Goal: Information Seeking & Learning: Compare options

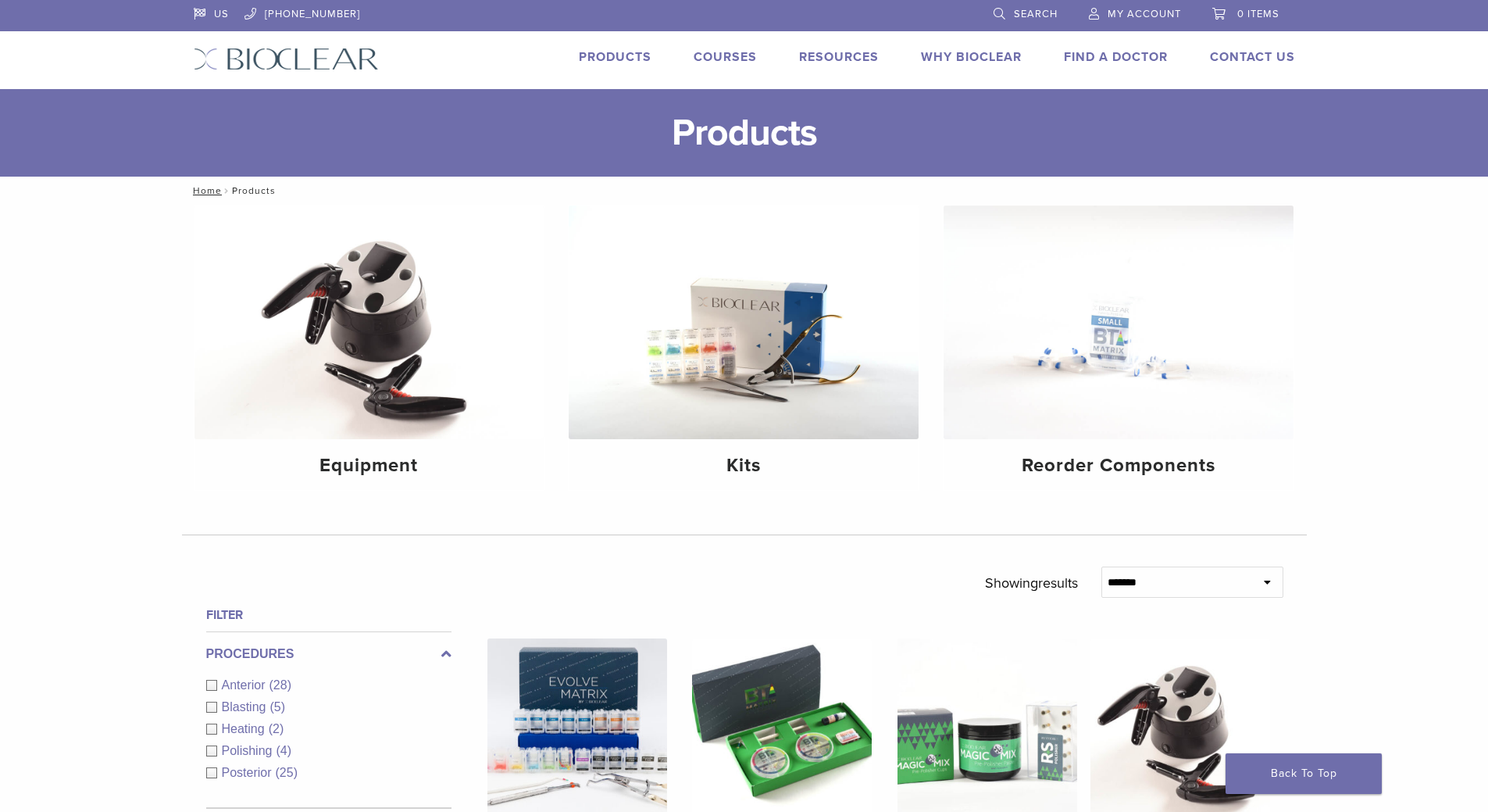
click at [210, 684] on div "Anterior (28)" at bounding box center [328, 685] width 245 height 19
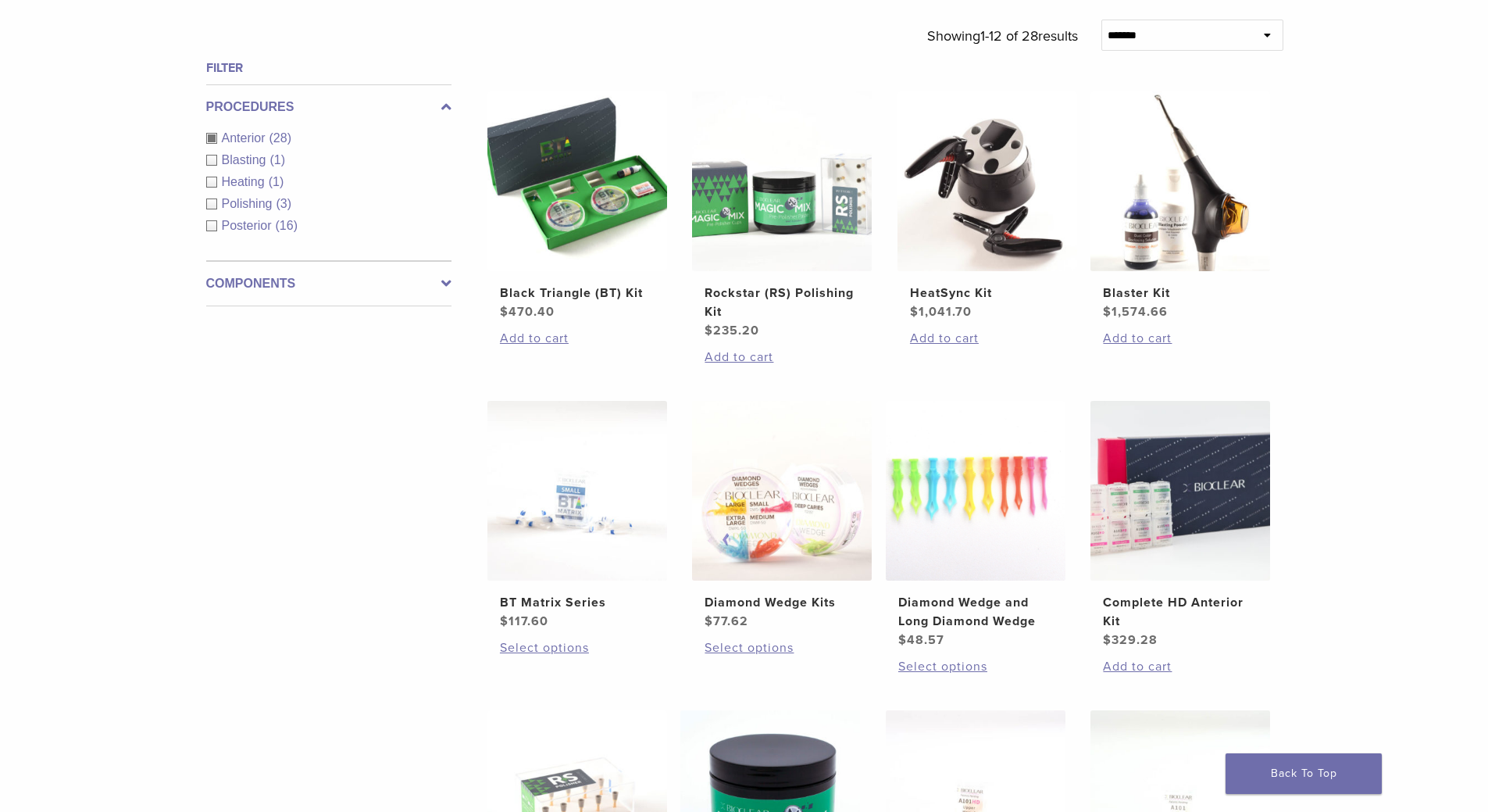
scroll to position [468, 0]
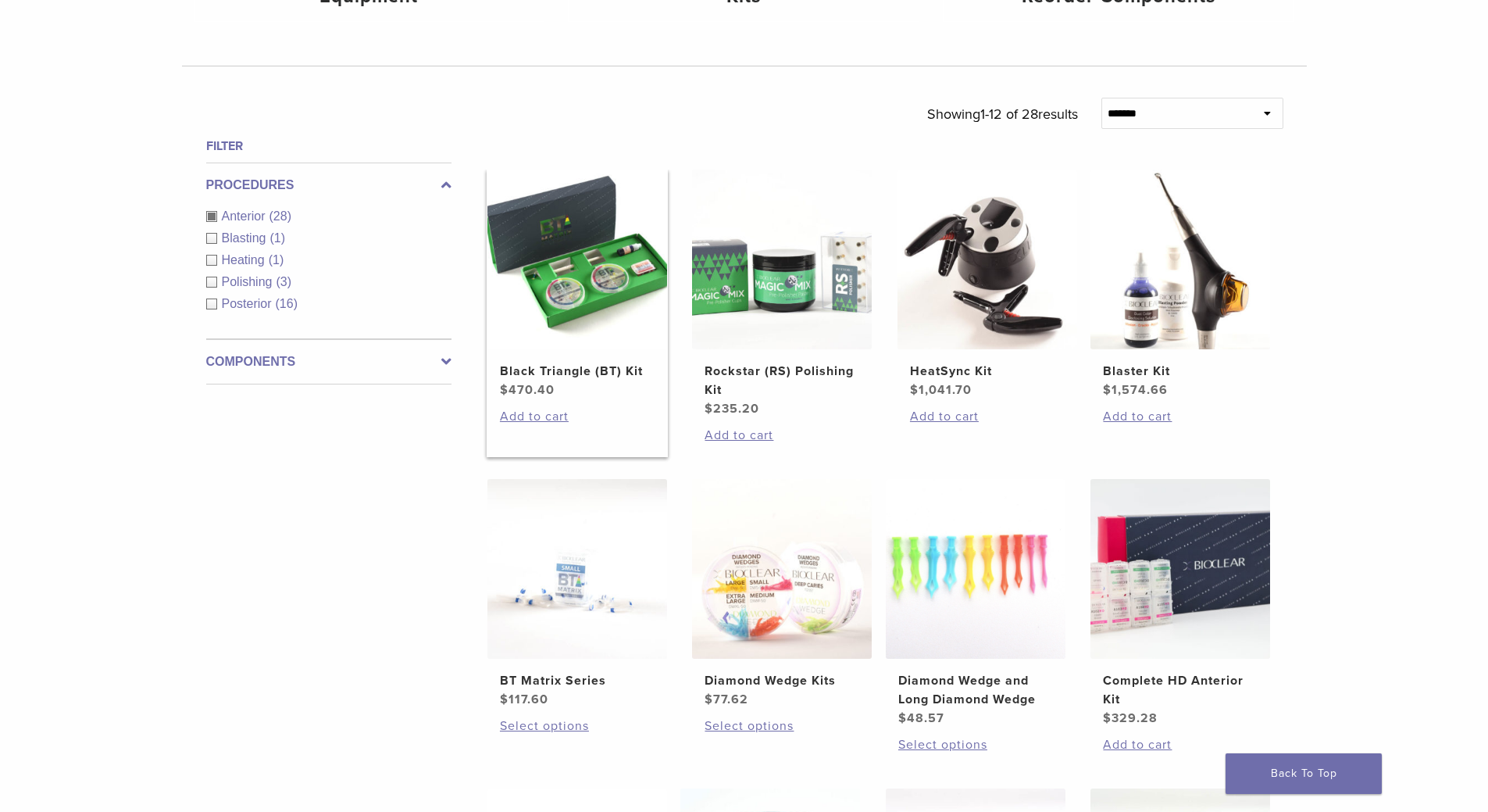
click at [603, 268] on img at bounding box center [577, 259] width 180 height 180
click at [782, 619] on img at bounding box center [782, 568] width 180 height 180
click at [561, 614] on img at bounding box center [577, 568] width 180 height 180
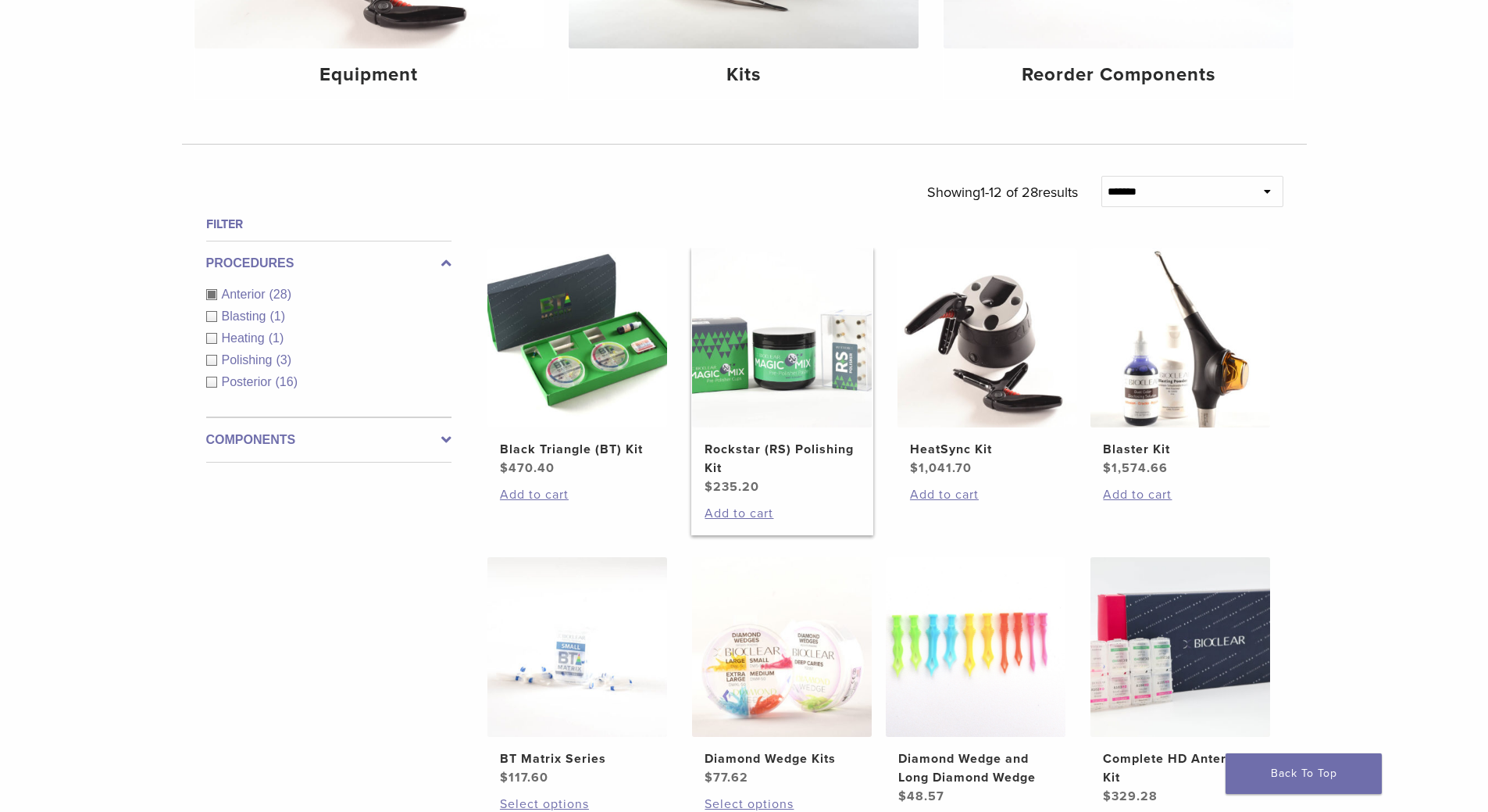
click at [785, 367] on img at bounding box center [782, 337] width 180 height 180
click at [602, 388] on img at bounding box center [577, 337] width 180 height 180
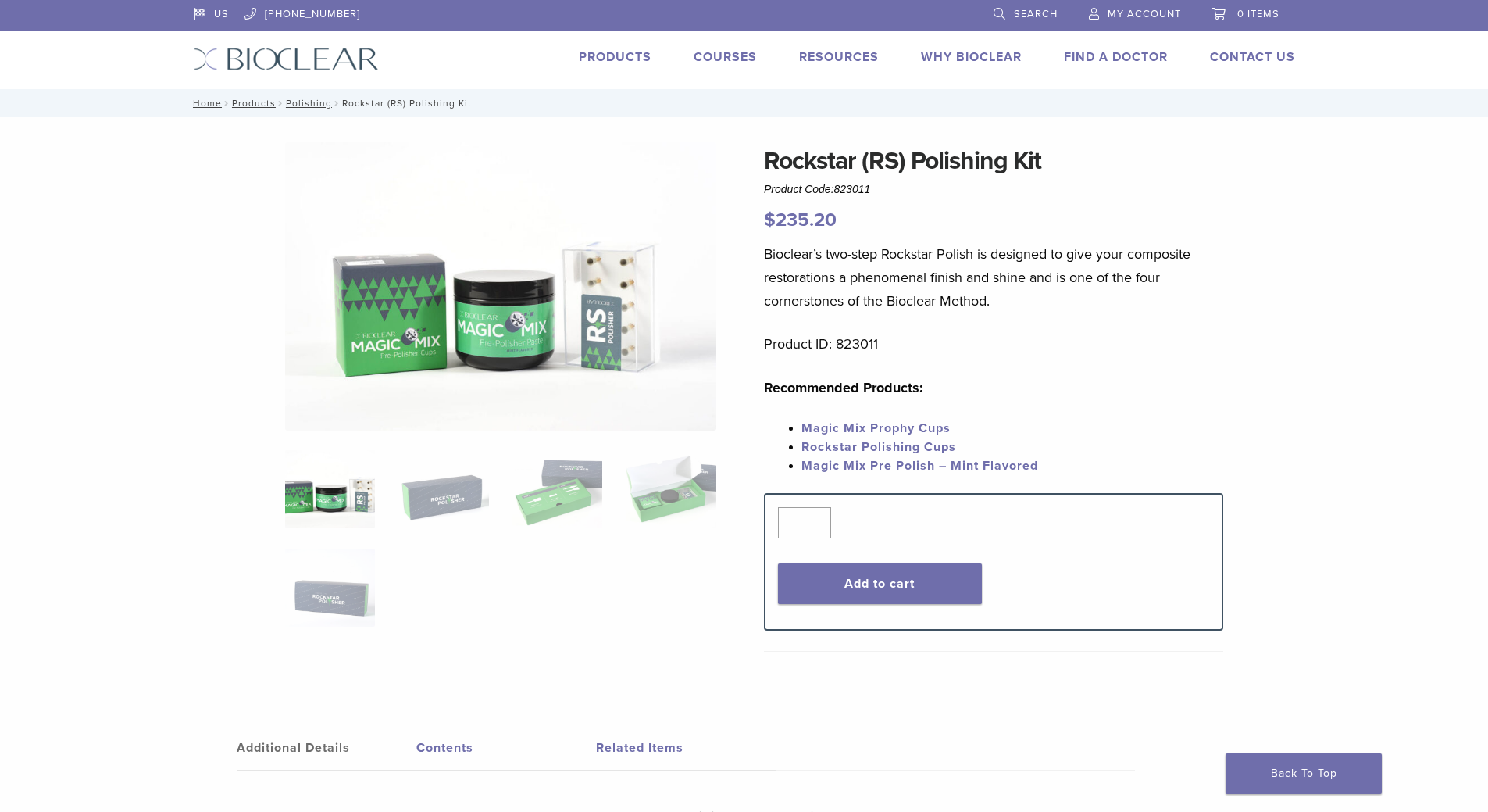
scroll to position [78, 0]
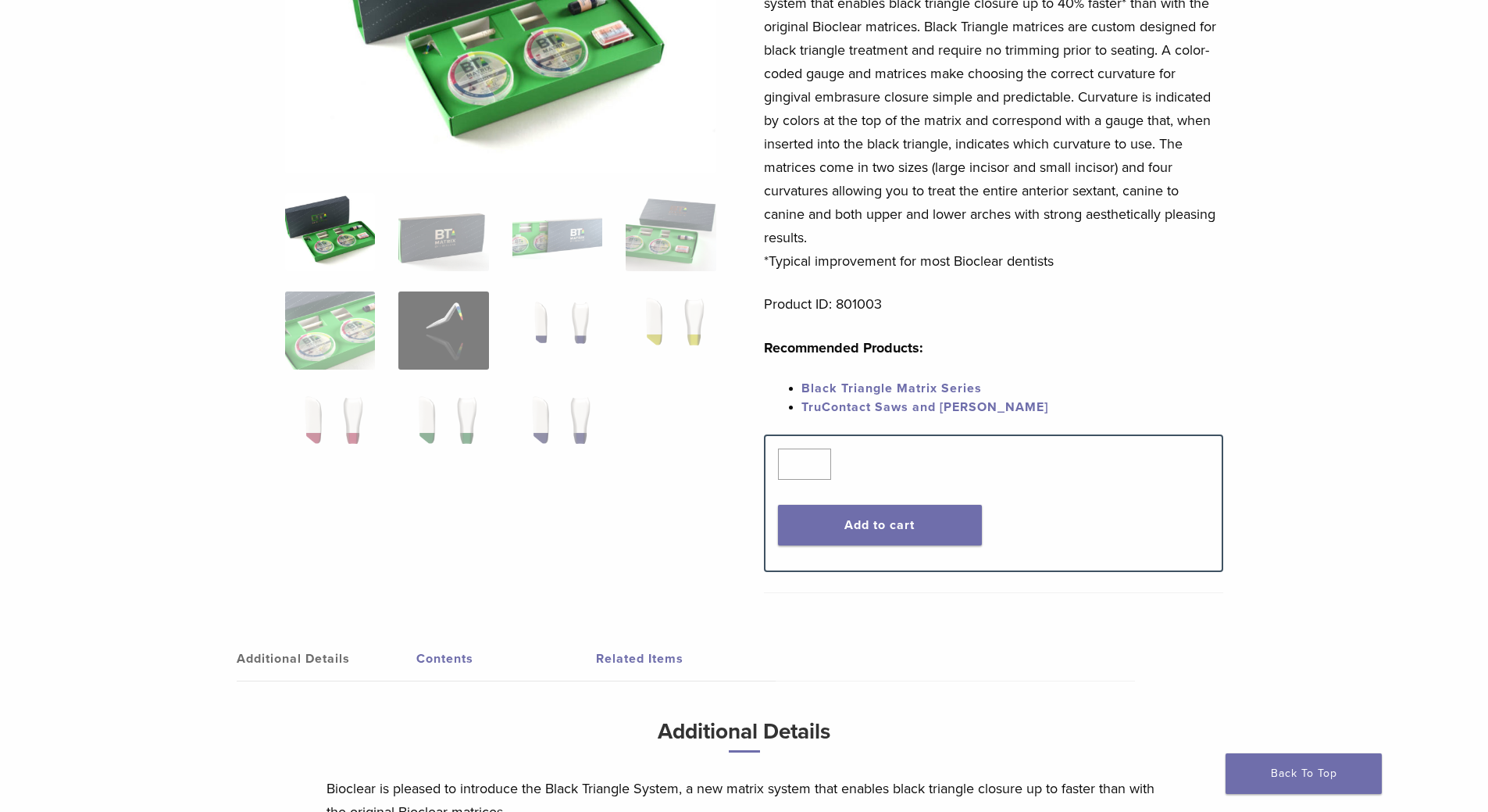
scroll to position [196, 0]
